Goal: Complete application form

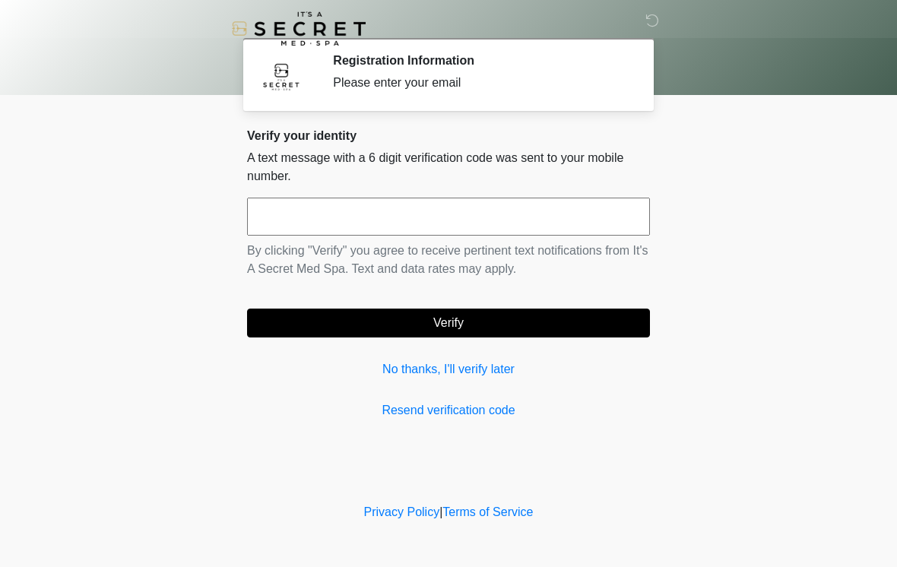
click at [313, 219] on input "text" at bounding box center [448, 217] width 403 height 38
type input "******"
click at [452, 334] on button "Verify" at bounding box center [448, 323] width 403 height 29
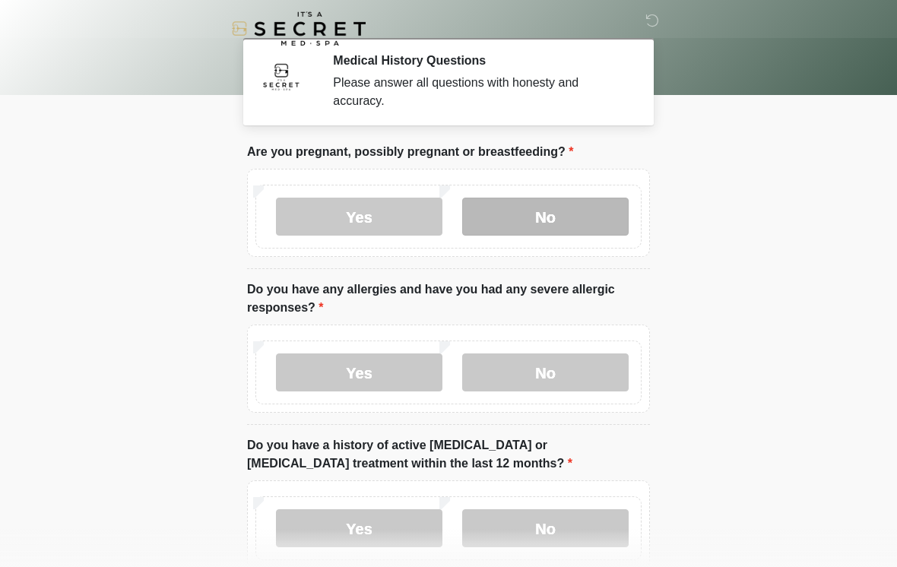
click at [546, 210] on label "No" at bounding box center [545, 217] width 166 height 38
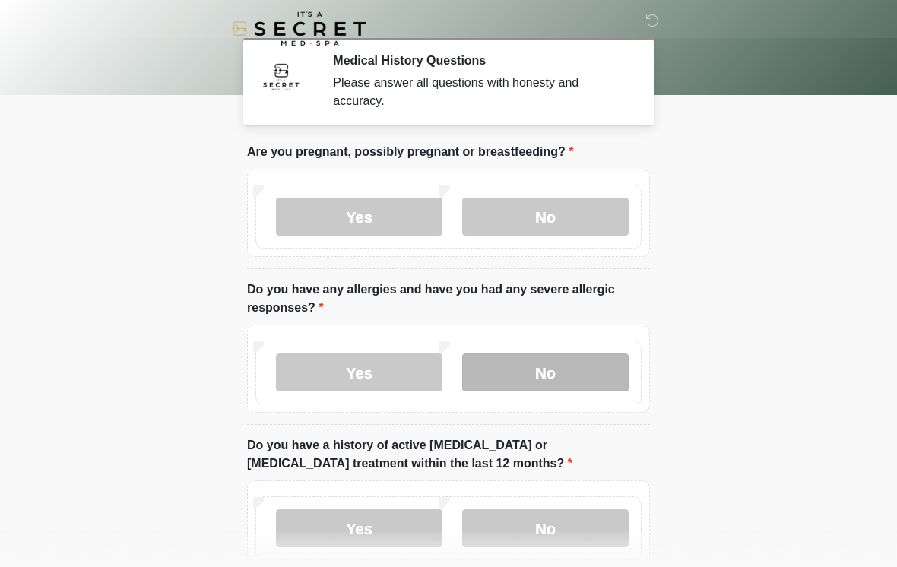
click at [568, 390] on label "No" at bounding box center [545, 372] width 166 height 38
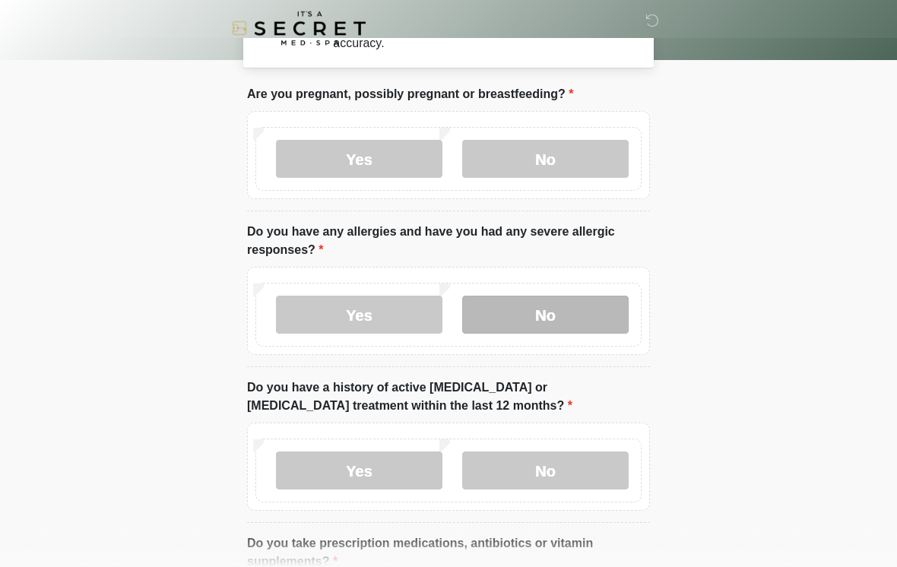
scroll to position [58, 0]
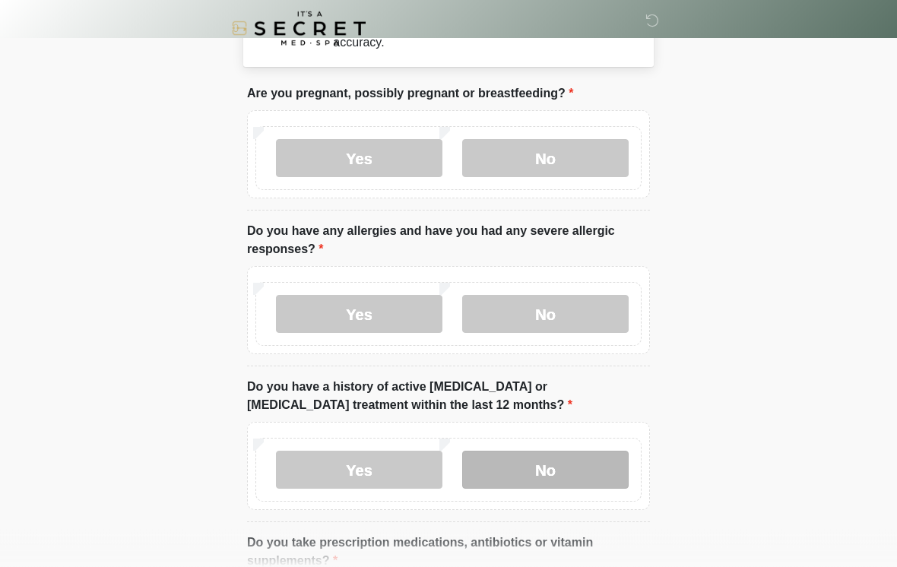
click at [516, 467] on label "No" at bounding box center [545, 470] width 166 height 38
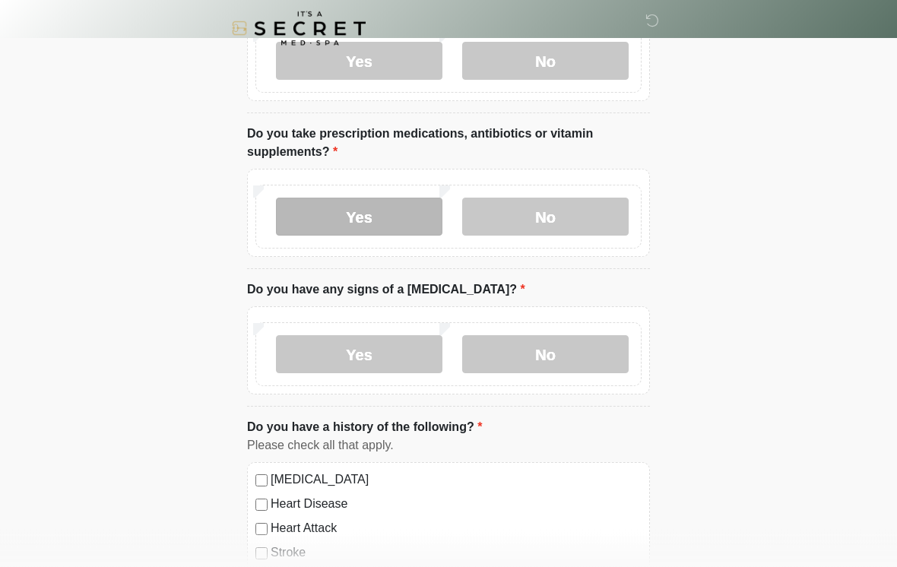
click at [369, 216] on label "Yes" at bounding box center [359, 217] width 166 height 38
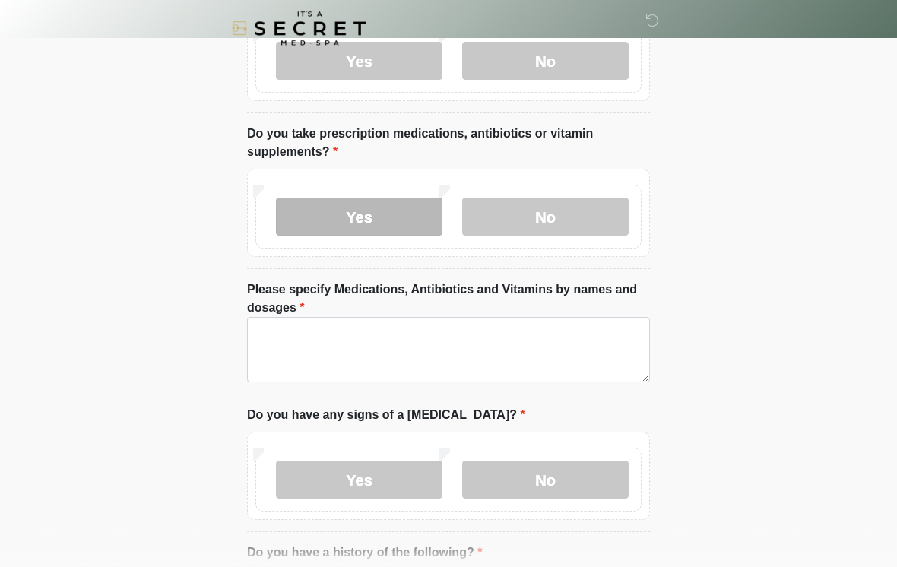
scroll to position [467, 0]
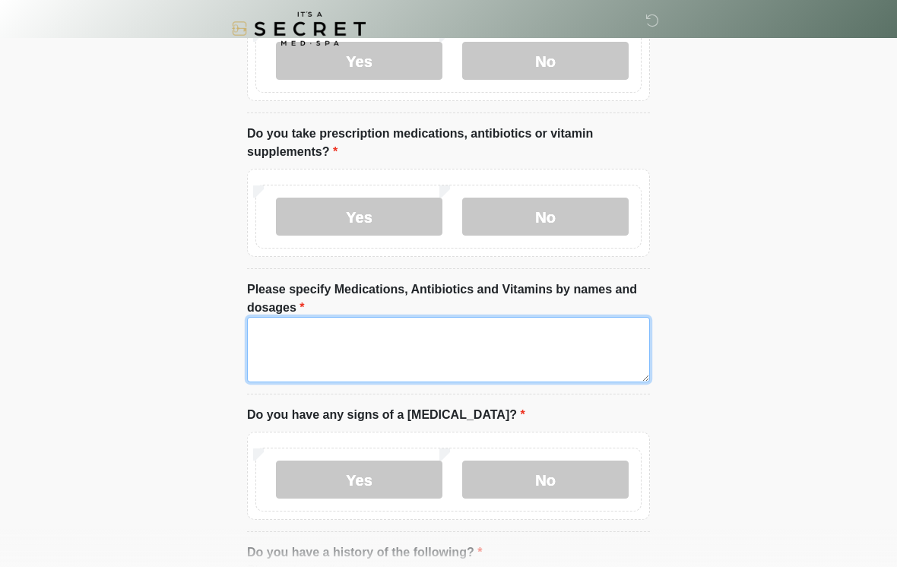
click at [264, 336] on textarea "Please specify Medications, Antibiotics and Vitamins by names and dosages" at bounding box center [448, 349] width 403 height 65
type textarea "*"
type textarea "*********"
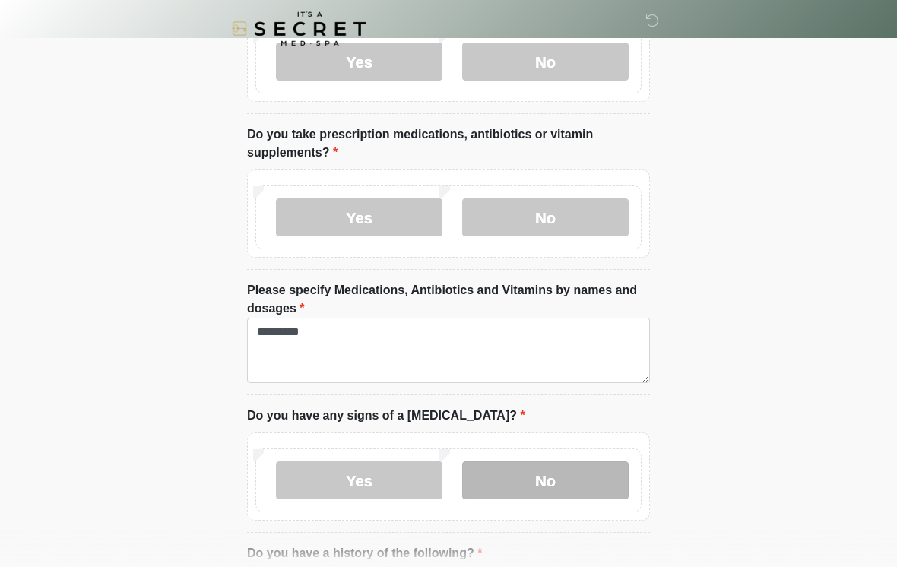
click at [552, 486] on label "No" at bounding box center [545, 480] width 166 height 38
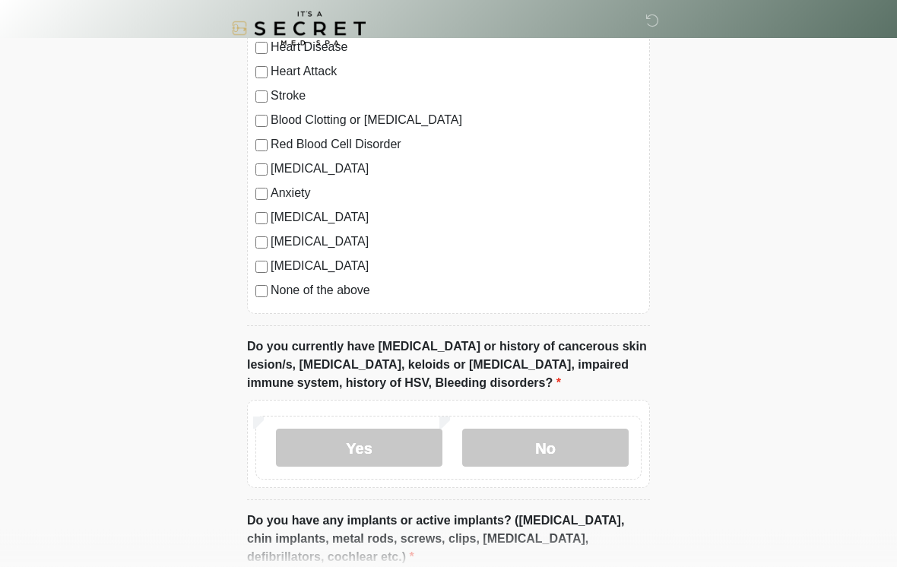
scroll to position [1053, 0]
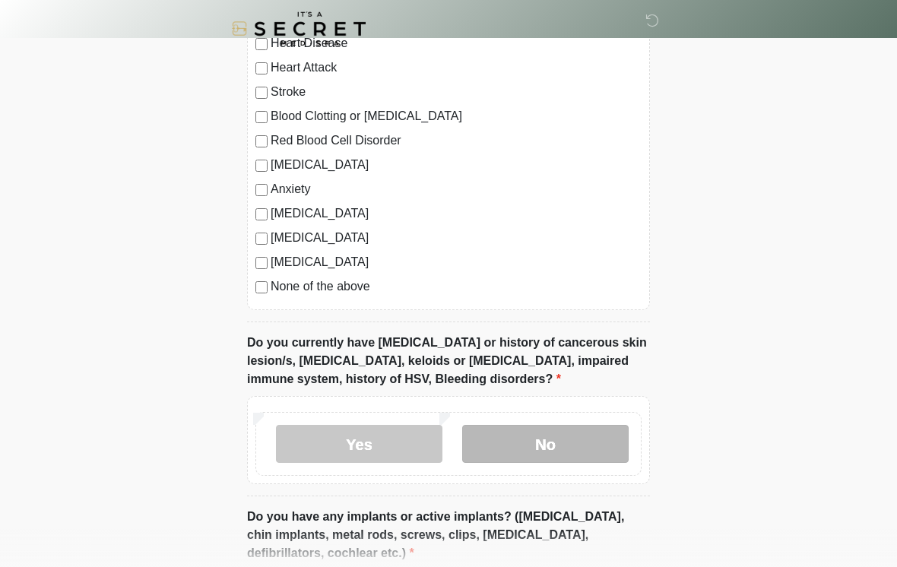
click at [546, 439] on label "No" at bounding box center [545, 444] width 166 height 38
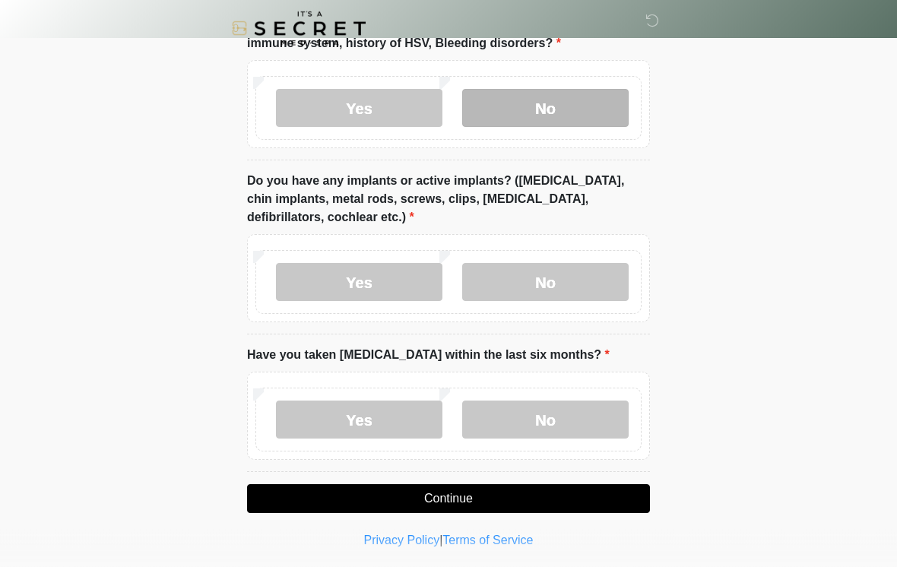
scroll to position [1390, 0]
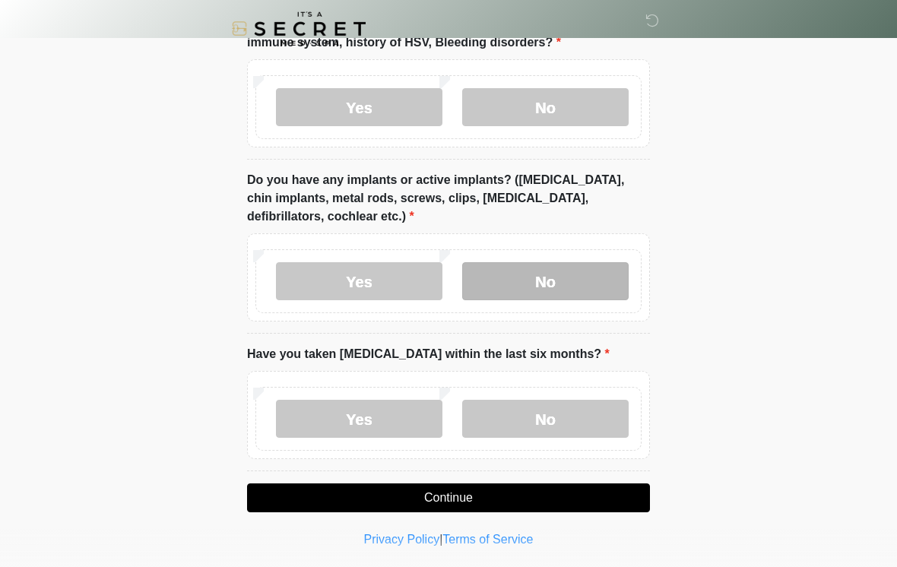
click at [541, 268] on label "No" at bounding box center [545, 281] width 166 height 38
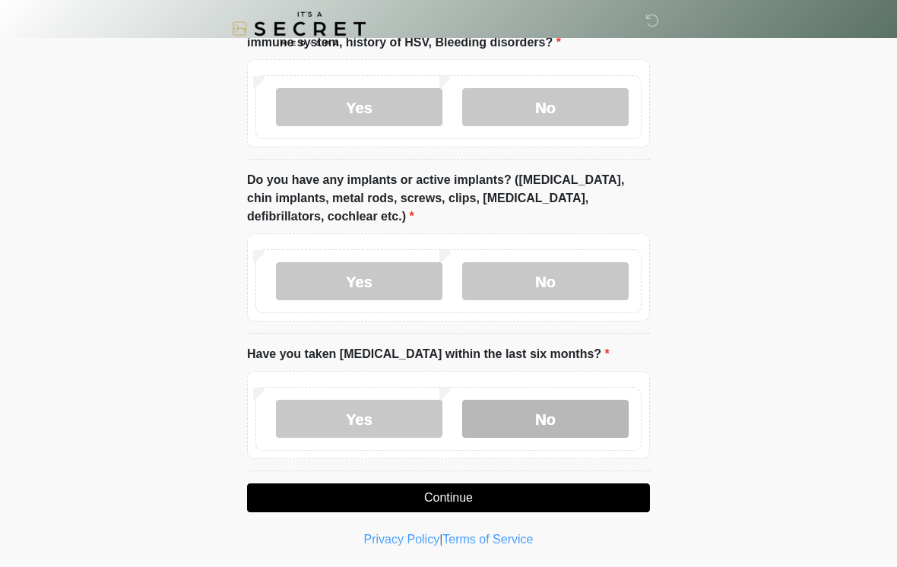
click at [549, 405] on label "No" at bounding box center [545, 419] width 166 height 38
click at [450, 496] on button "Continue" at bounding box center [448, 497] width 403 height 29
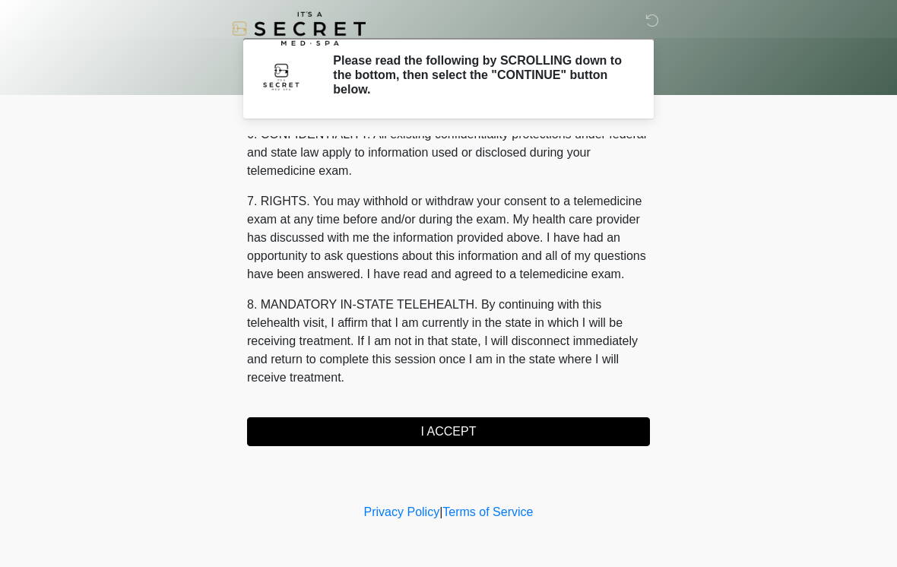
scroll to position [619, 0]
click at [426, 434] on button "I ACCEPT" at bounding box center [448, 431] width 403 height 29
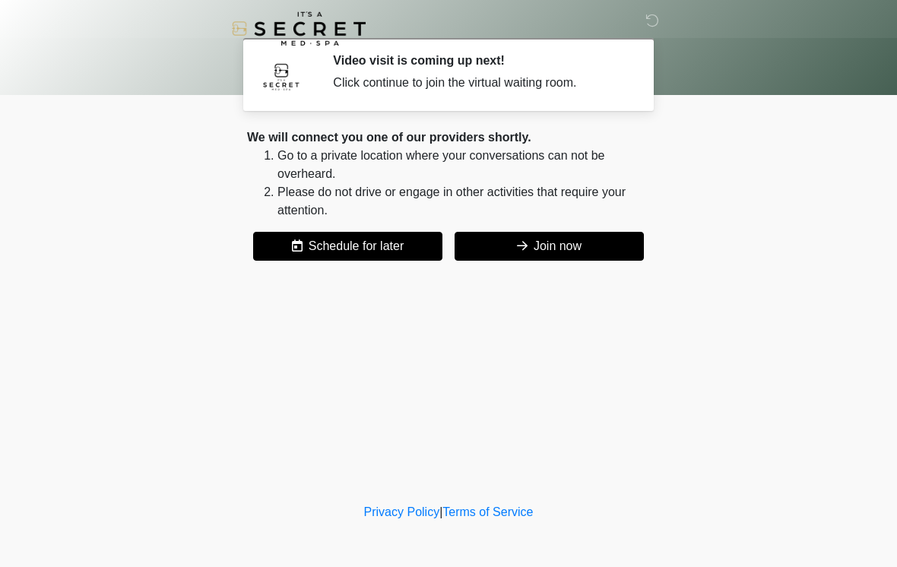
click at [534, 259] on button "Join now" at bounding box center [548, 246] width 189 height 29
